Goal: Book appointment/travel/reservation

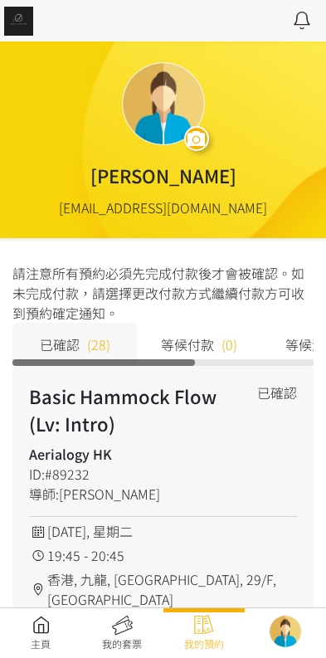
click at [35, 641] on link at bounding box center [40, 633] width 81 height 37
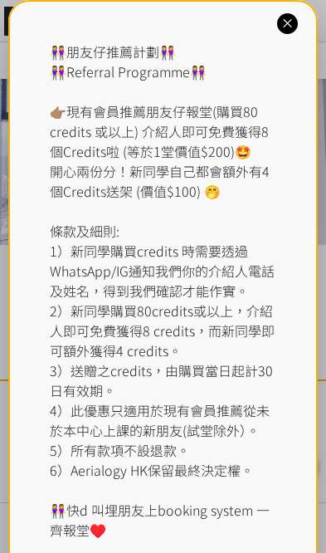
click at [173, 67] on div "👭朋友仔推薦計劃👭 👭Referral Programme👭 👉🏽現有會員推薦朋友仔報堂(購買80 credits 或以上) 介紹人即可免費獲得8個Credi…" at bounding box center [163, 291] width 227 height 498
click at [283, 19] on icon at bounding box center [288, 24] width 16 height 16
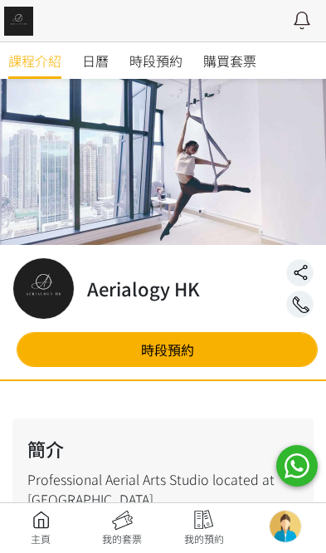
click at [153, 63] on span "時段預約" at bounding box center [155, 61] width 53 height 20
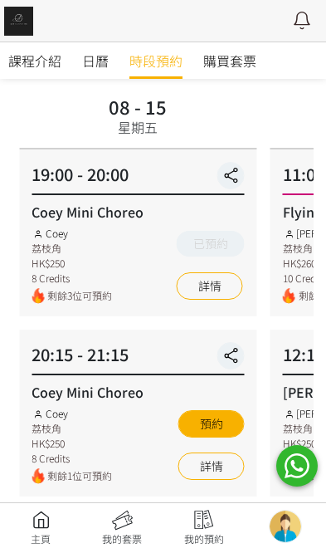
scroll to position [112, 0]
